Goal: Navigation & Orientation: Find specific page/section

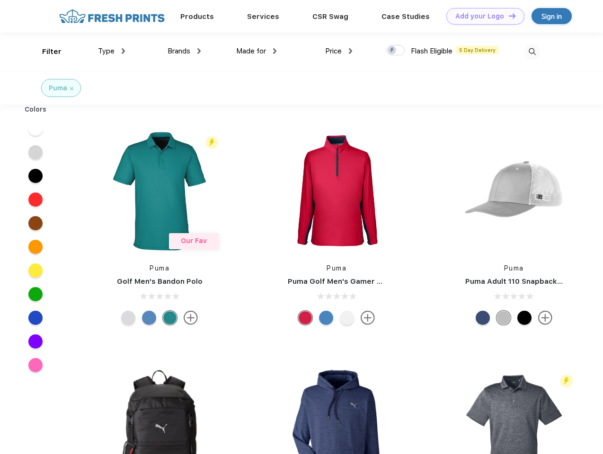
click at [481, 16] on link "Add your Logo Design Tool" at bounding box center [485, 16] width 78 height 17
click at [0, 0] on div "Design Tool" at bounding box center [0, 0] width 0 height 0
click at [507, 16] on link "Add your Logo Design Tool" at bounding box center [485, 16] width 78 height 17
click at [45, 52] on div "Filter" at bounding box center [51, 51] width 19 height 11
click at [112, 51] on span "Type" at bounding box center [106, 51] width 17 height 9
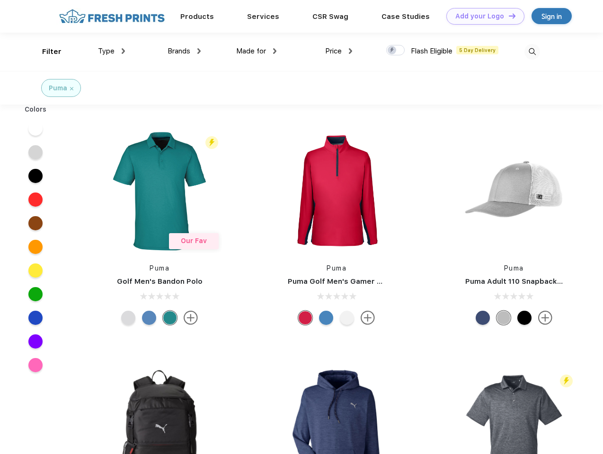
click at [184, 51] on span "Brands" at bounding box center [178, 51] width 23 height 9
click at [256, 51] on span "Made for" at bounding box center [251, 51] width 30 height 9
click at [339, 51] on span "Price" at bounding box center [333, 51] width 17 height 9
click at [395, 51] on div at bounding box center [395, 50] width 18 height 10
click at [392, 51] on input "checkbox" at bounding box center [389, 47] width 6 height 6
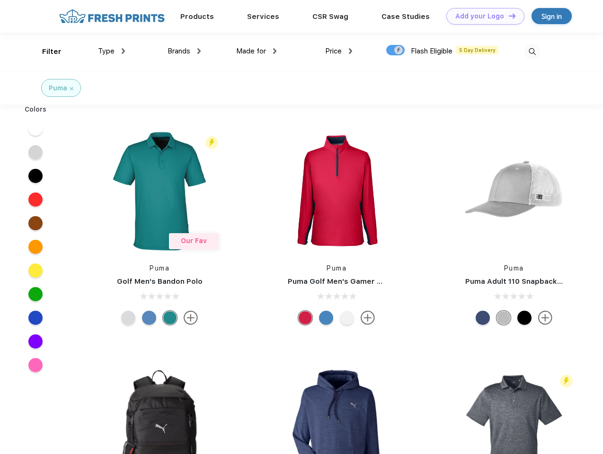
click at [532, 52] on img at bounding box center [532, 52] width 16 height 16
